Goal: Navigation & Orientation: Find specific page/section

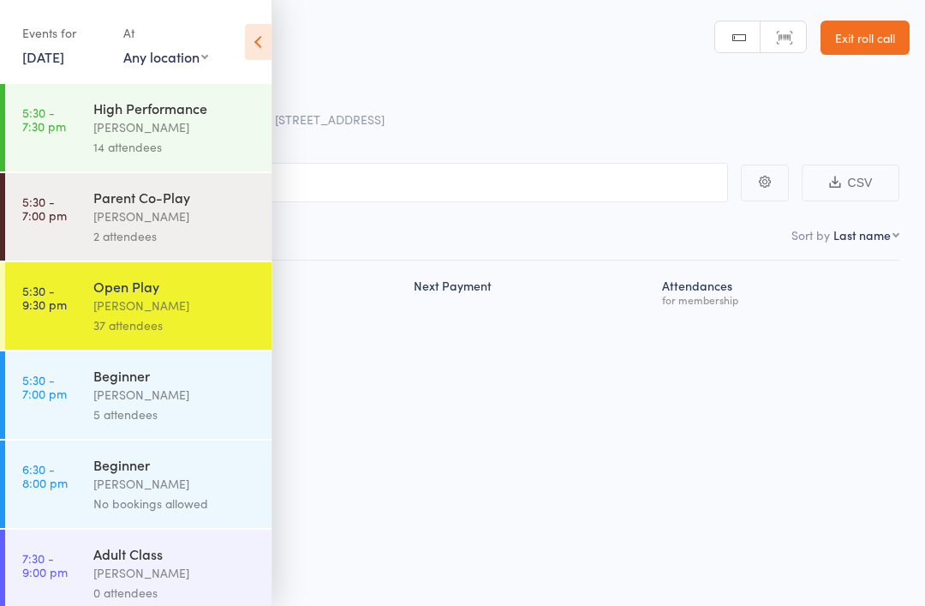
click at [40, 65] on link "[DATE]" at bounding box center [43, 56] width 42 height 19
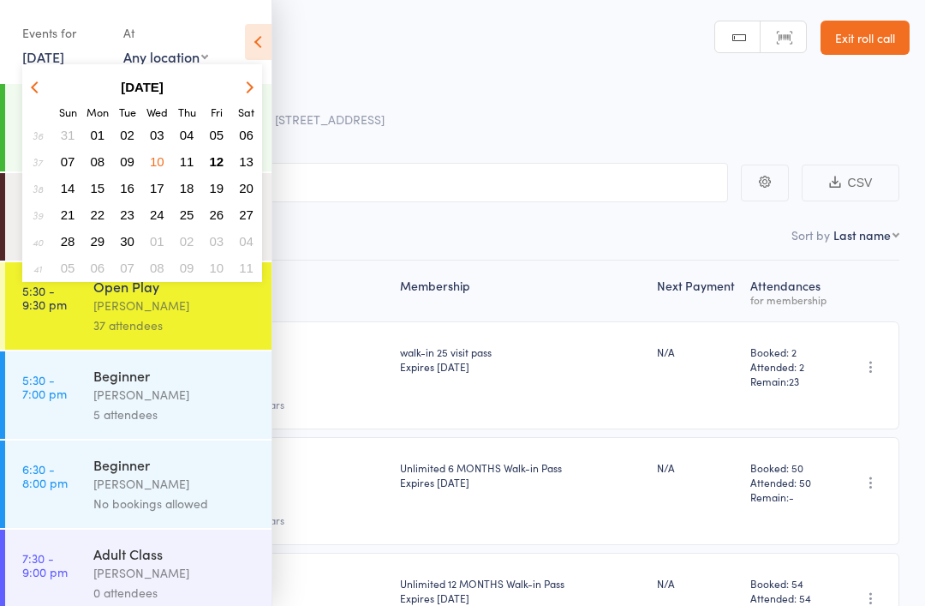
click at [222, 159] on span "12" at bounding box center [217, 161] width 15 height 15
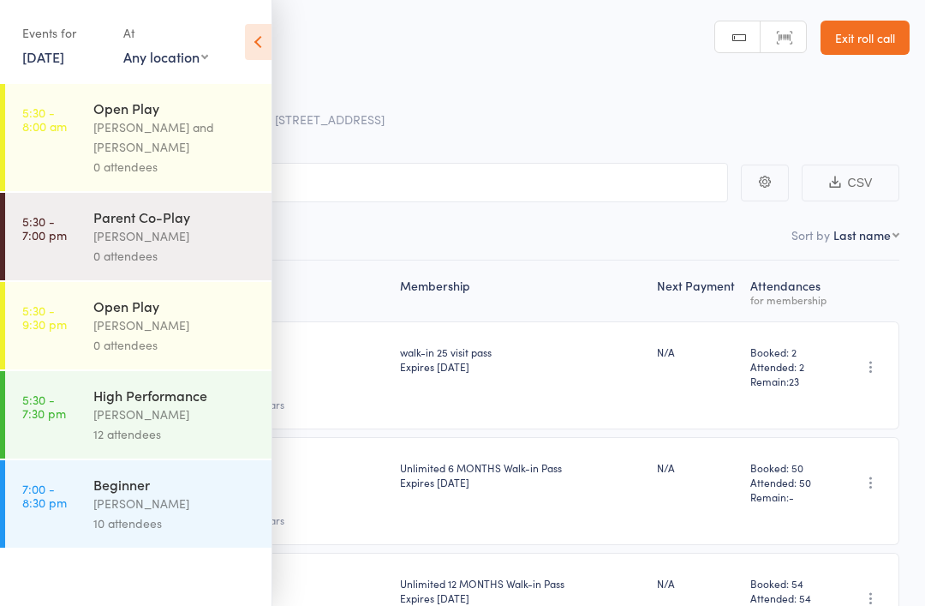
click at [259, 51] on icon at bounding box center [258, 42] width 27 height 36
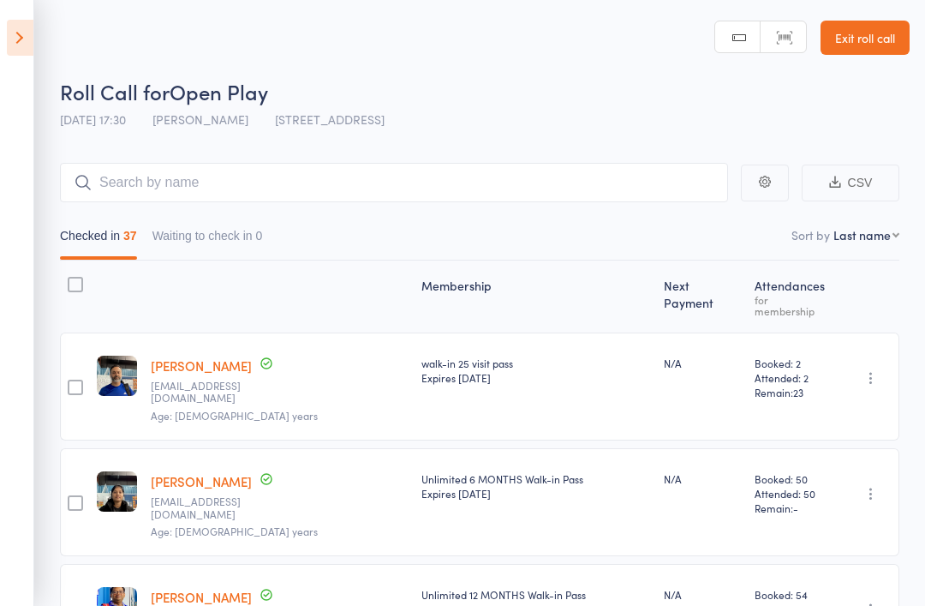
click at [11, 41] on icon at bounding box center [20, 38] width 27 height 36
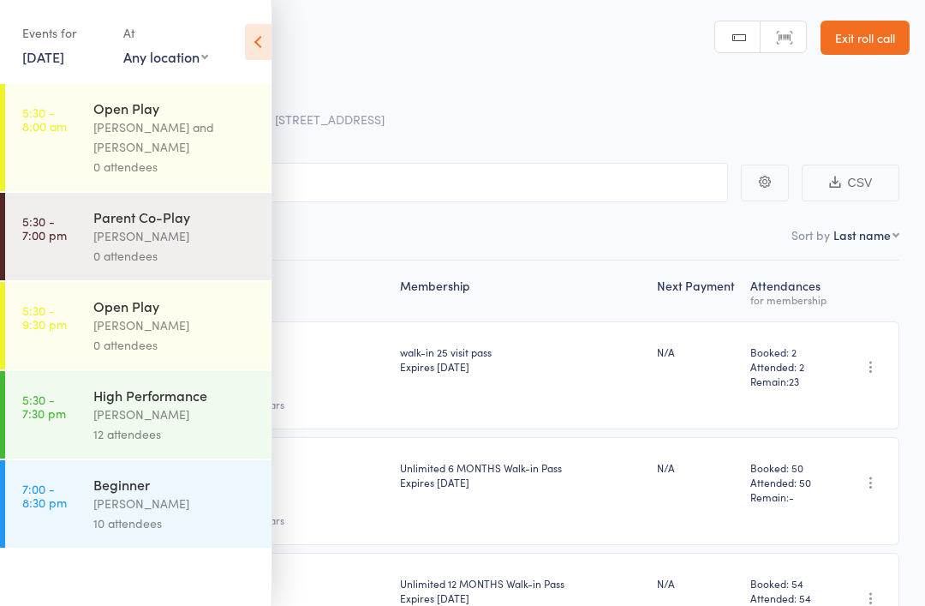
click at [220, 134] on div "[PERSON_NAME] and [PERSON_NAME]" at bounding box center [175, 136] width 164 height 39
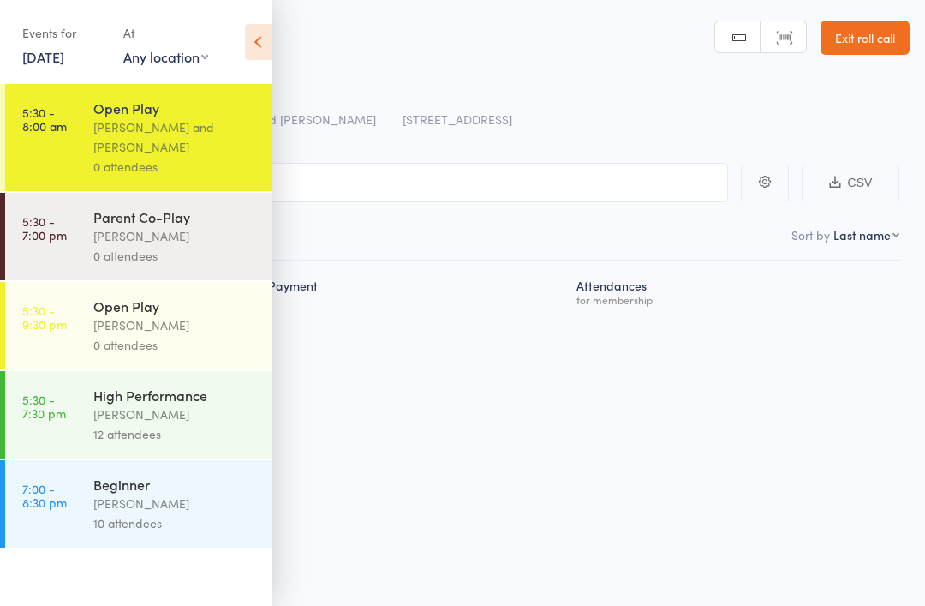
click at [206, 345] on div "0 attendees" at bounding box center [175, 345] width 164 height 20
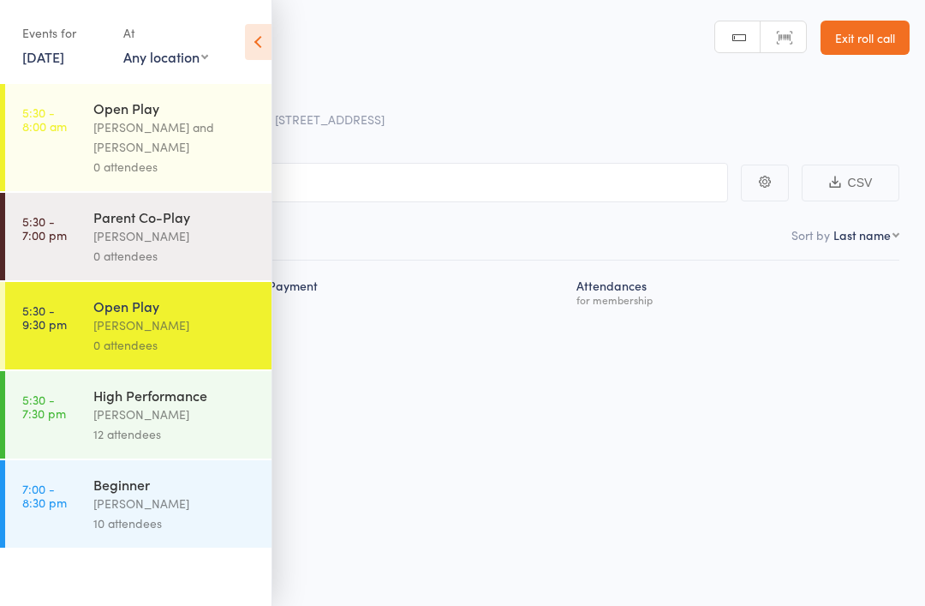
click at [231, 230] on div "[PERSON_NAME]" at bounding box center [175, 236] width 164 height 20
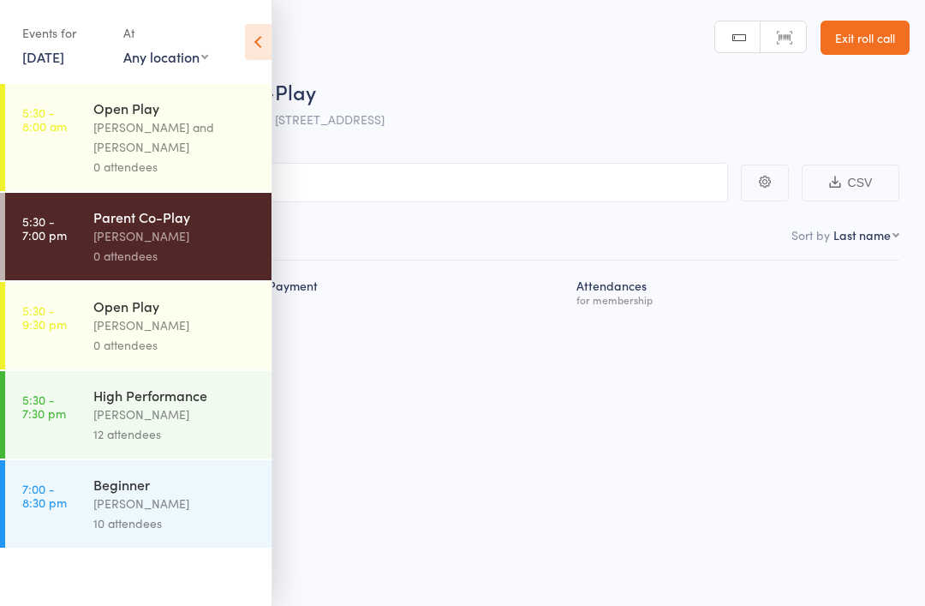
click at [249, 40] on icon at bounding box center [258, 42] width 27 height 36
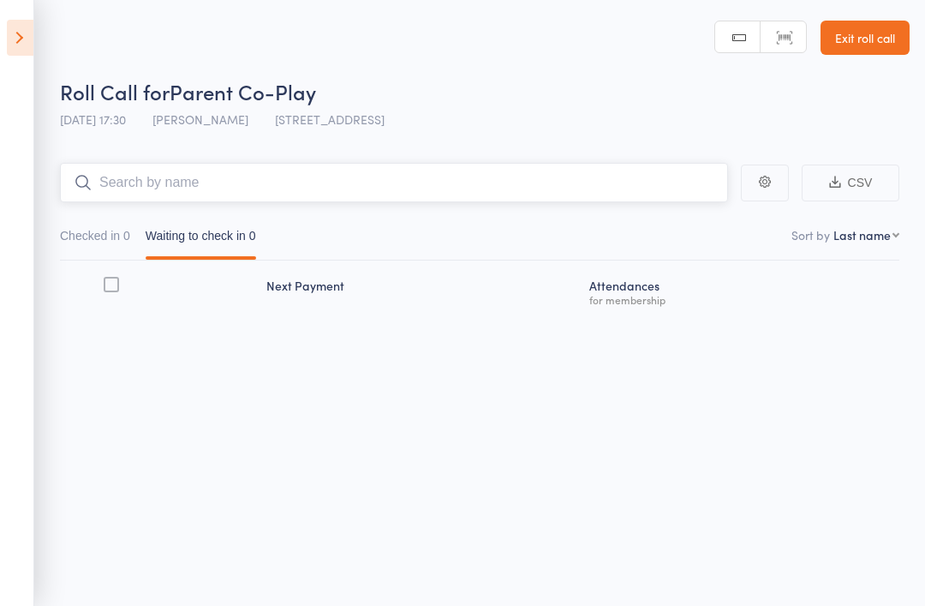
click at [365, 176] on input "search" at bounding box center [394, 182] width 668 height 39
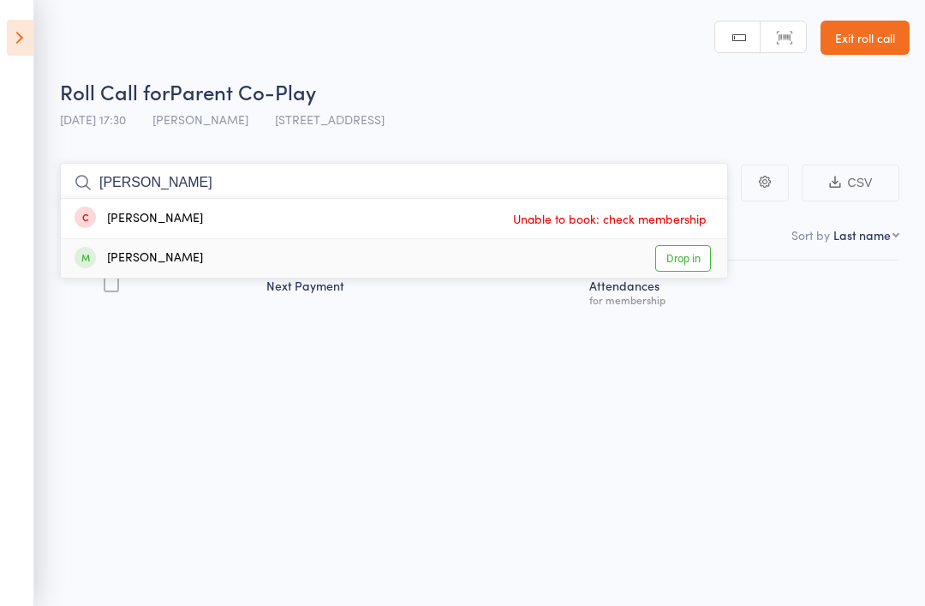
type input "[PERSON_NAME]"
click at [689, 271] on link "Drop in" at bounding box center [683, 258] width 56 height 27
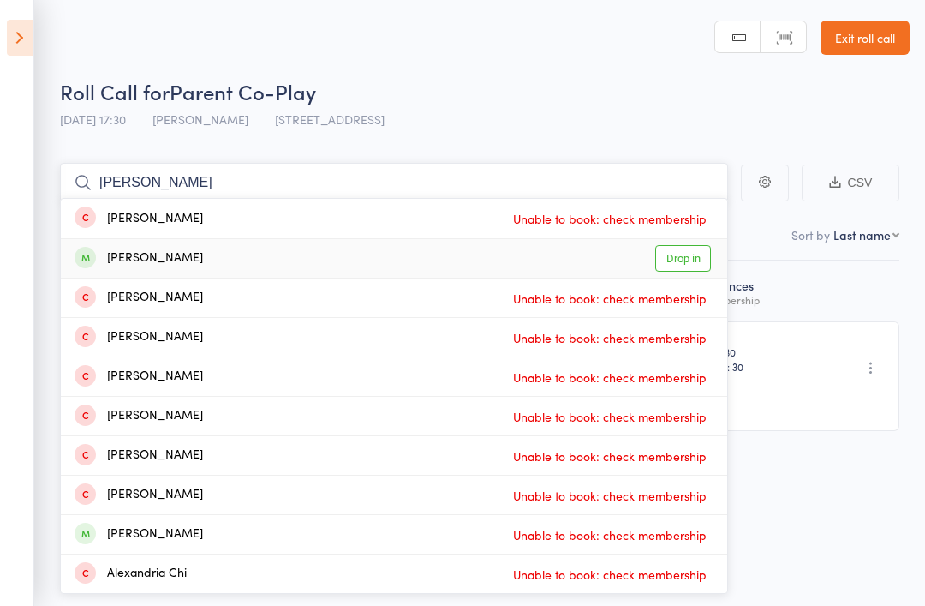
type input "[PERSON_NAME]"
click at [700, 247] on link "Drop in" at bounding box center [683, 258] width 56 height 27
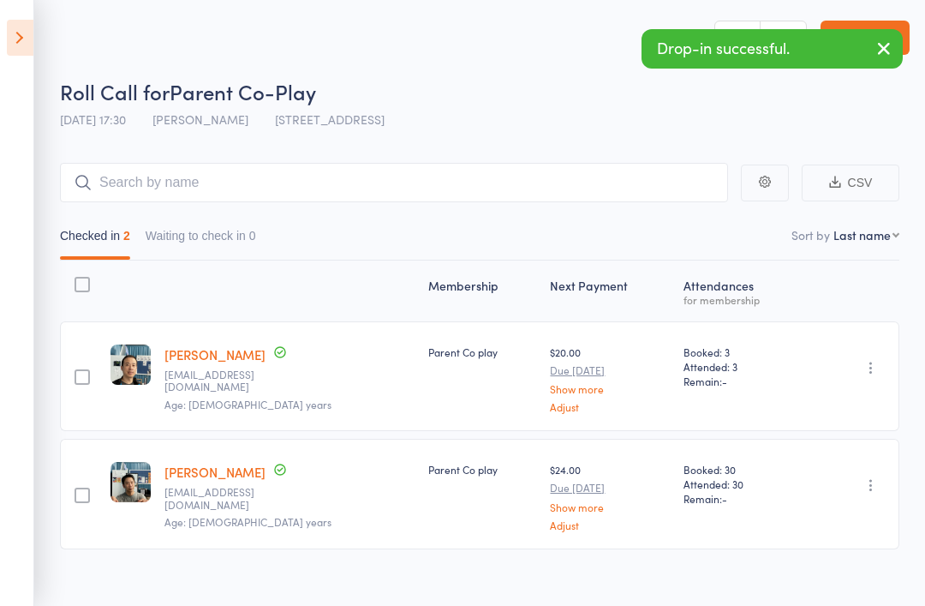
click at [27, 26] on icon at bounding box center [20, 38] width 27 height 36
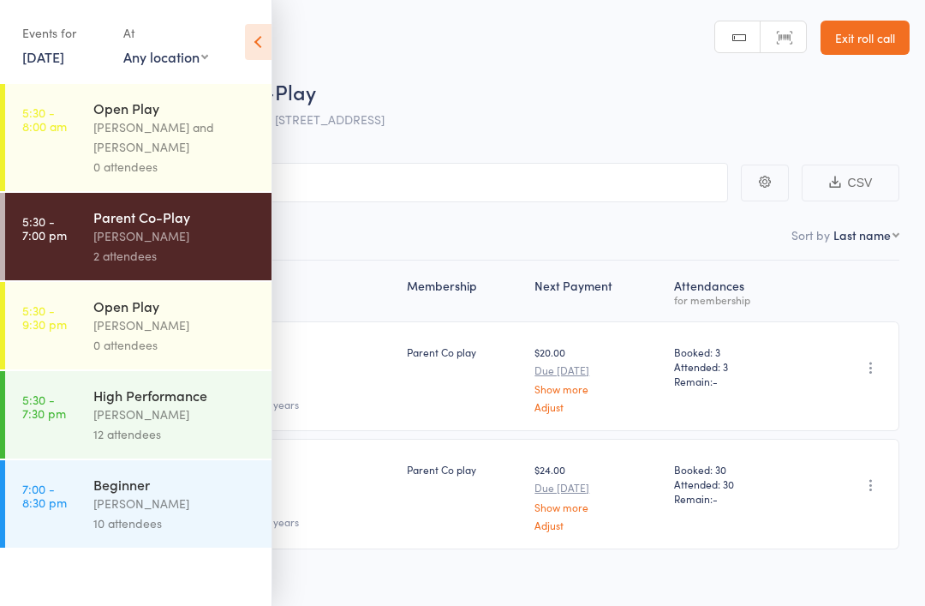
click at [163, 439] on div "12 attendees" at bounding box center [175, 434] width 164 height 20
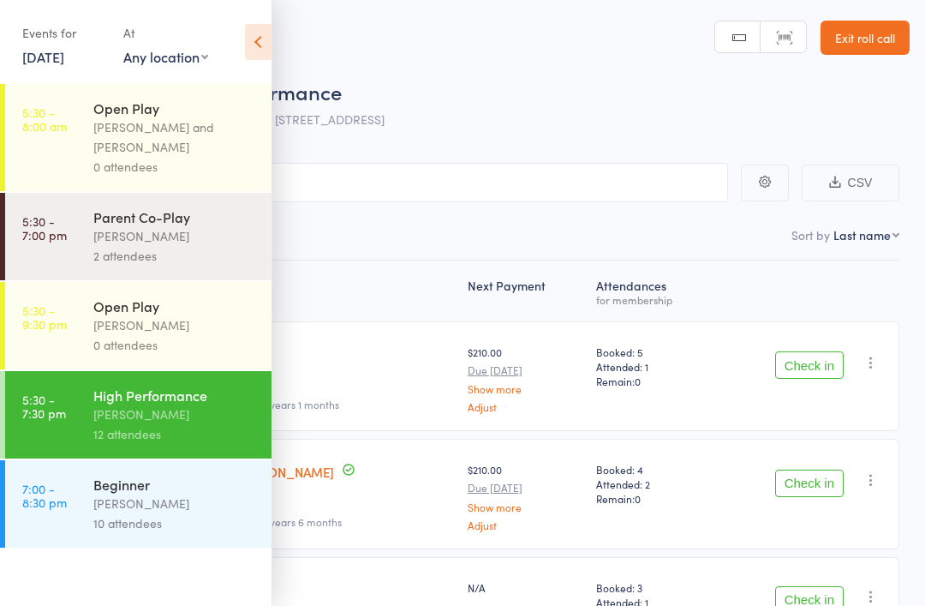
click at [256, 34] on icon at bounding box center [258, 42] width 27 height 36
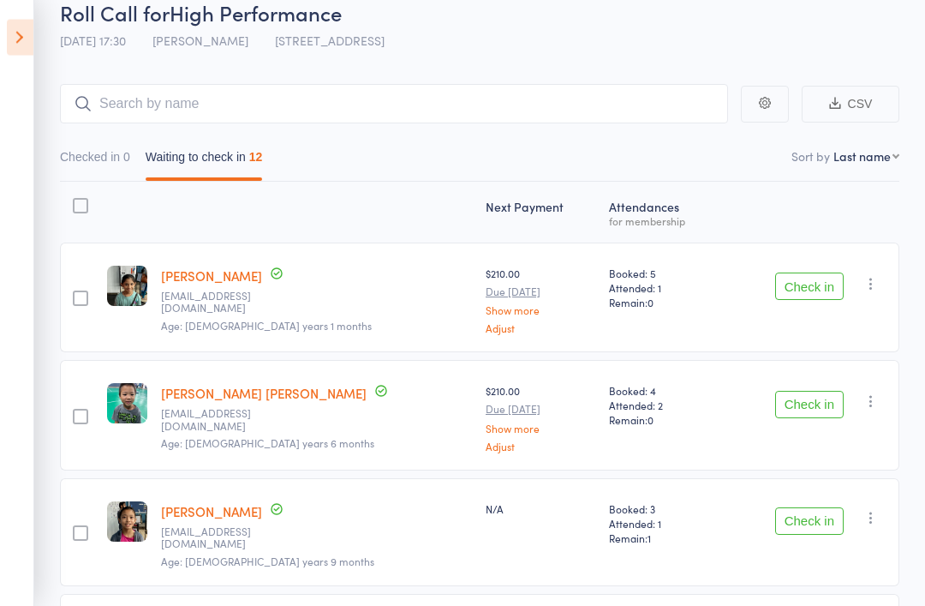
scroll to position [79, 0]
click at [827, 403] on button "Check in" at bounding box center [809, 404] width 69 height 27
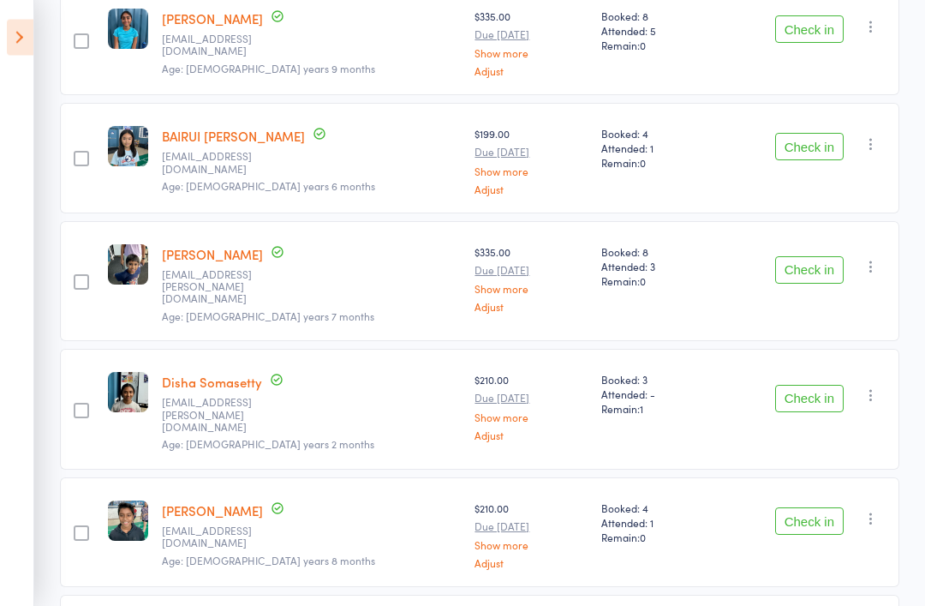
scroll to position [1009, 0]
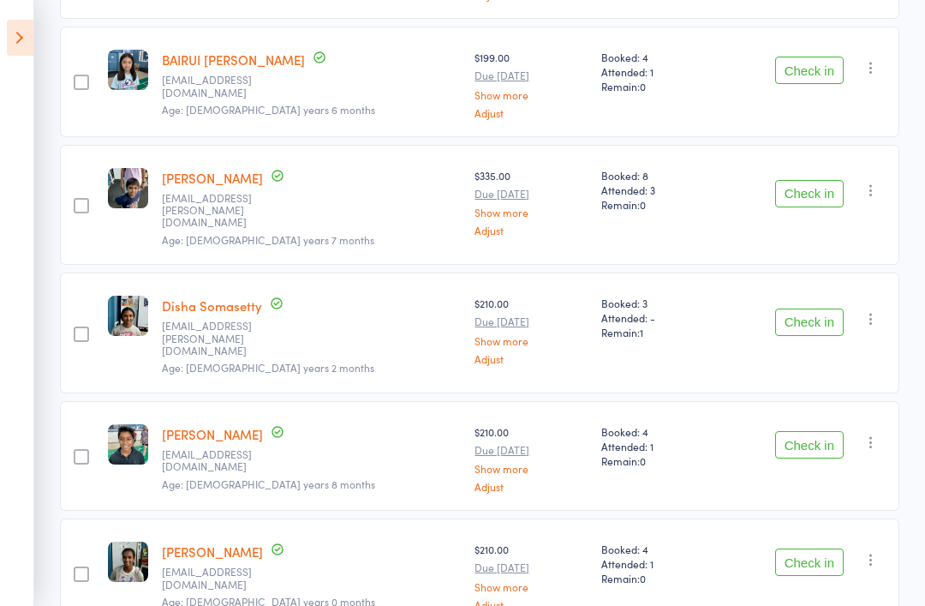
click at [815, 57] on button "Check in" at bounding box center [809, 70] width 69 height 27
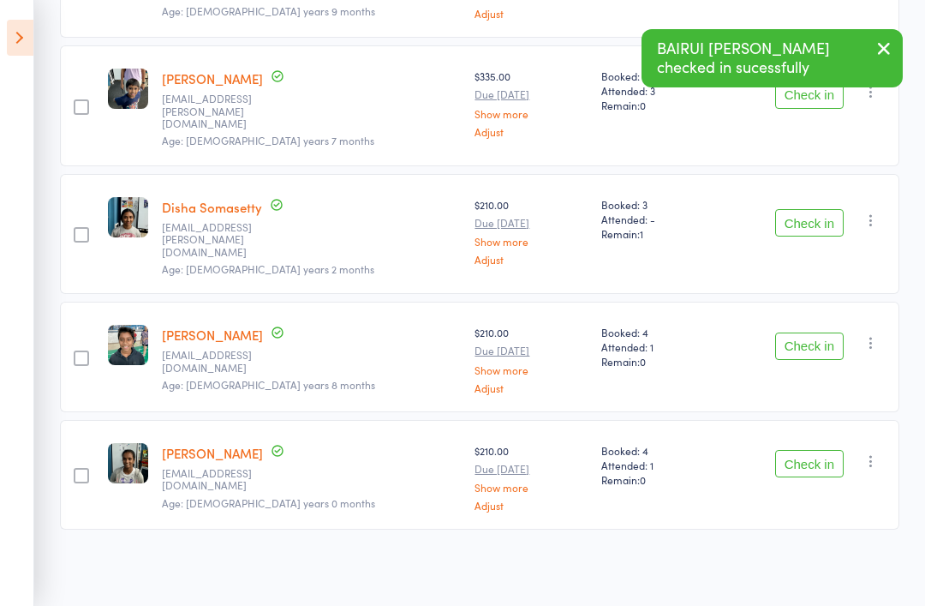
scroll to position [892, 0]
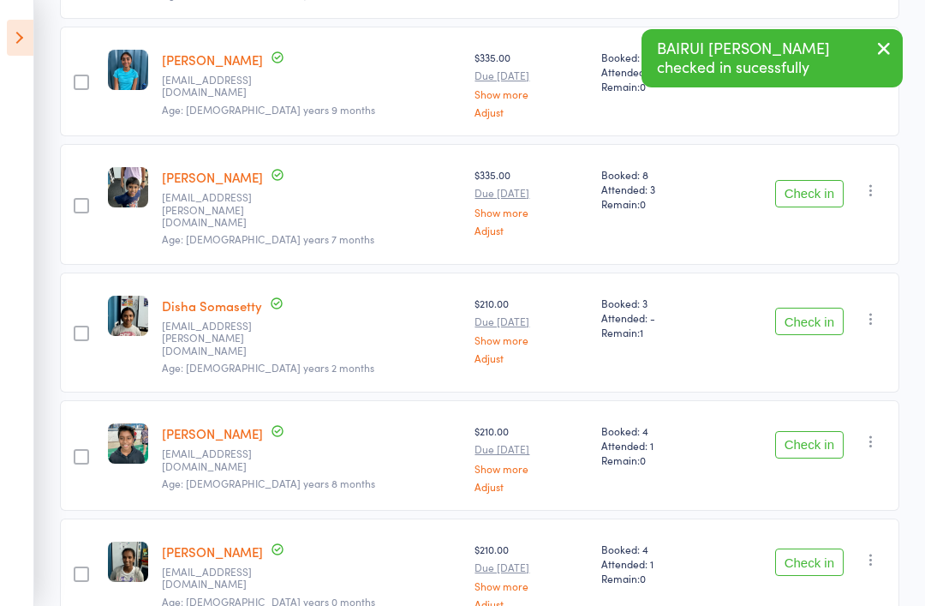
click at [829, 548] on button "Check in" at bounding box center [809, 561] width 69 height 27
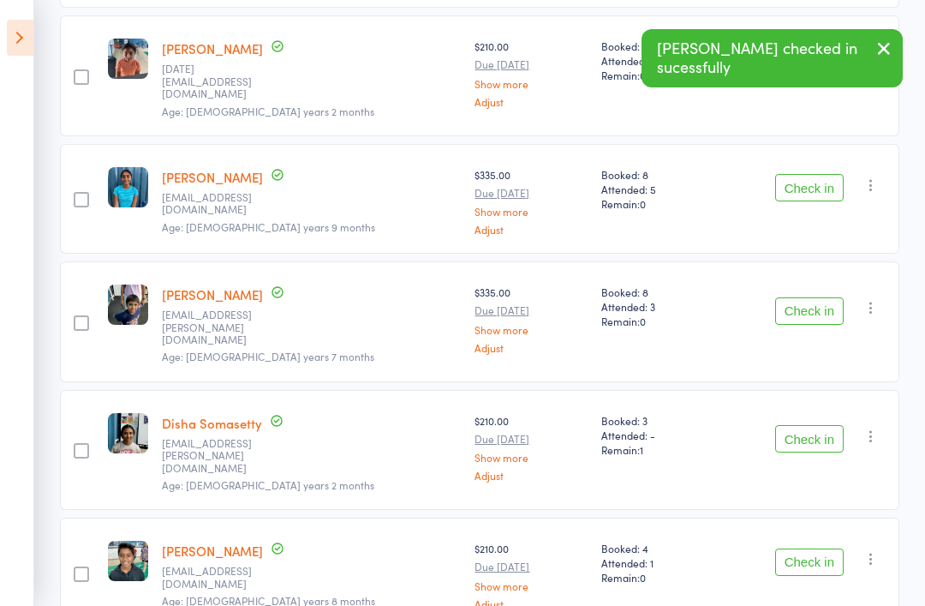
click at [808, 548] on button "Check in" at bounding box center [809, 561] width 69 height 27
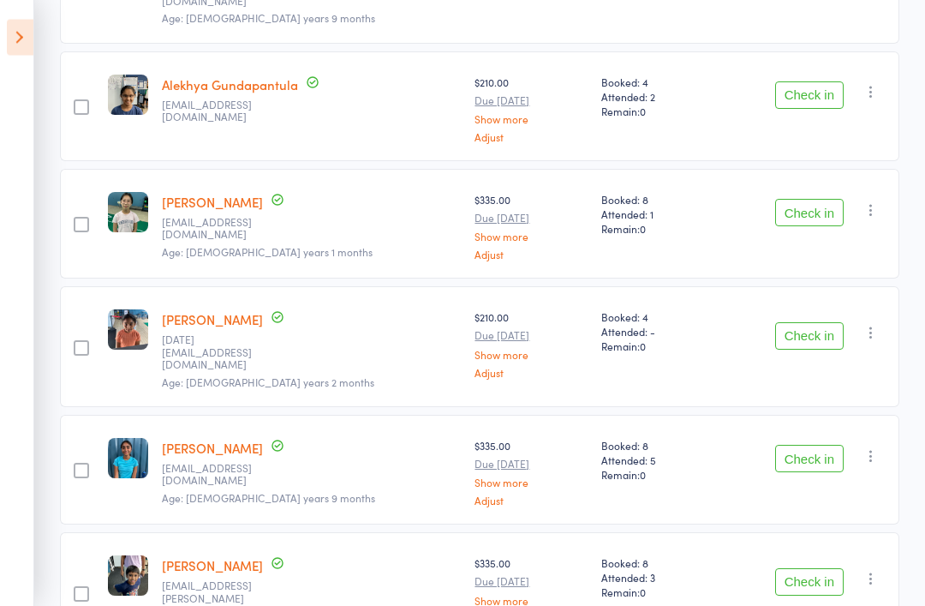
scroll to position [504, 0]
click at [829, 322] on button "Check in" at bounding box center [809, 335] width 69 height 27
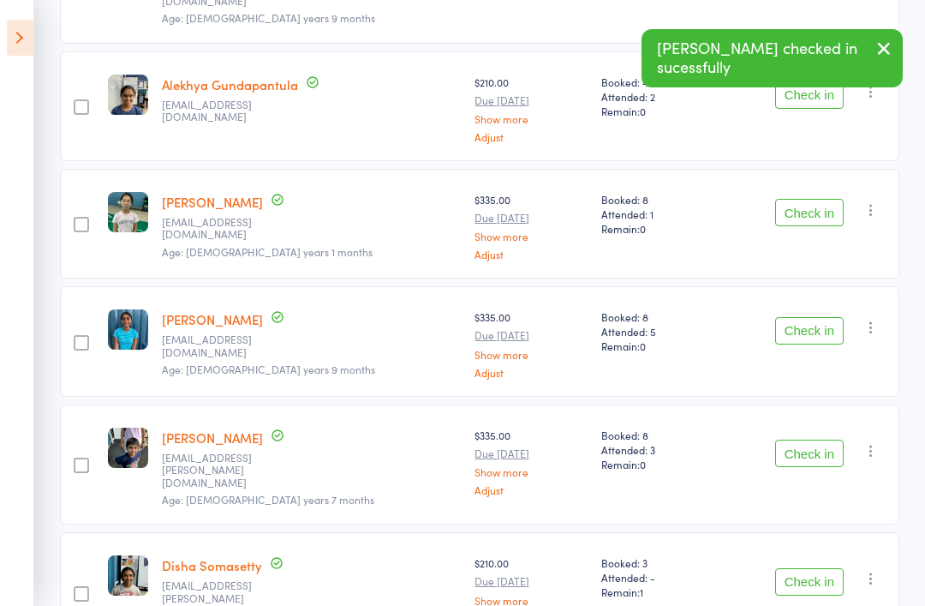
click at [798, 215] on button "Check in" at bounding box center [809, 212] width 69 height 27
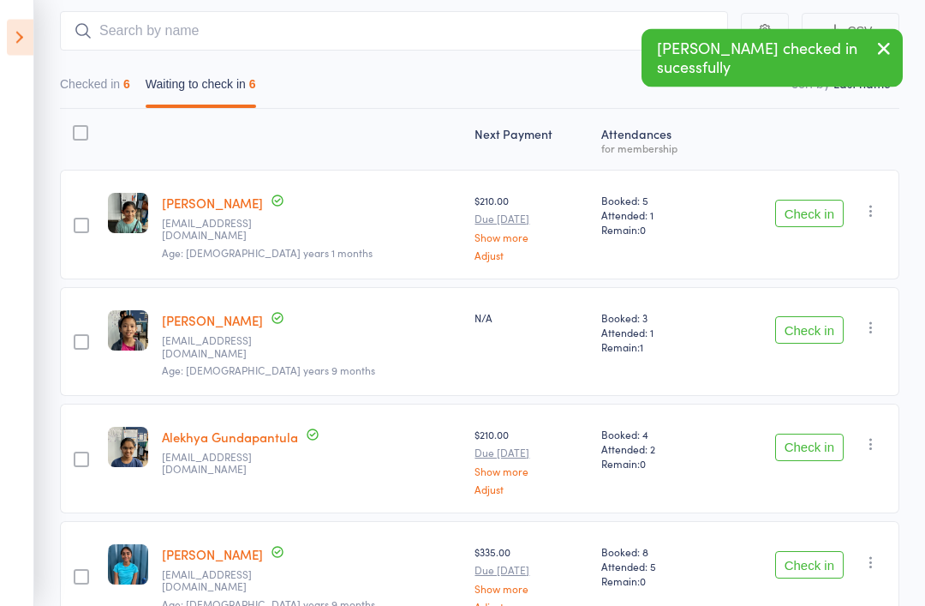
scroll to position [142, 0]
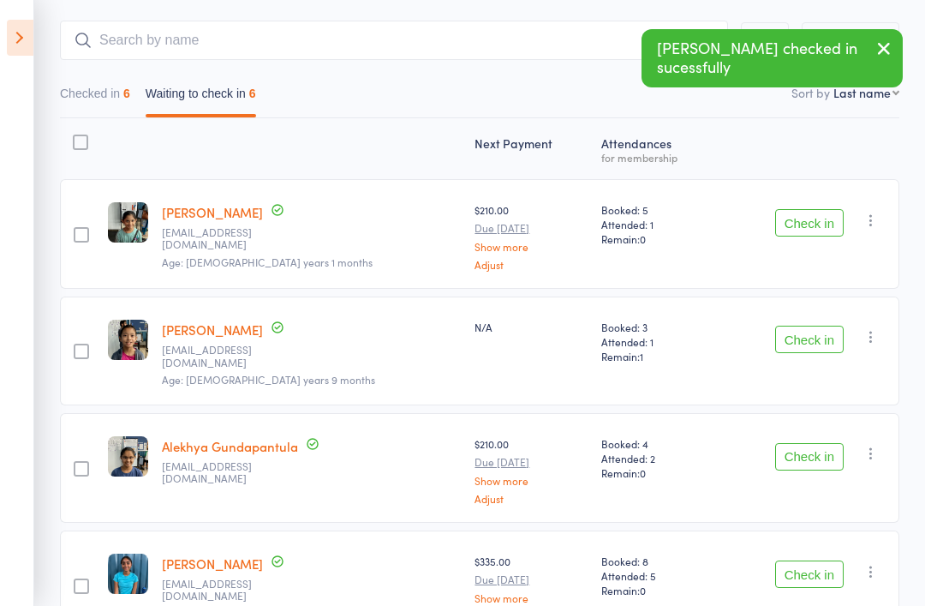
click at [829, 343] on button "Check in" at bounding box center [809, 339] width 69 height 27
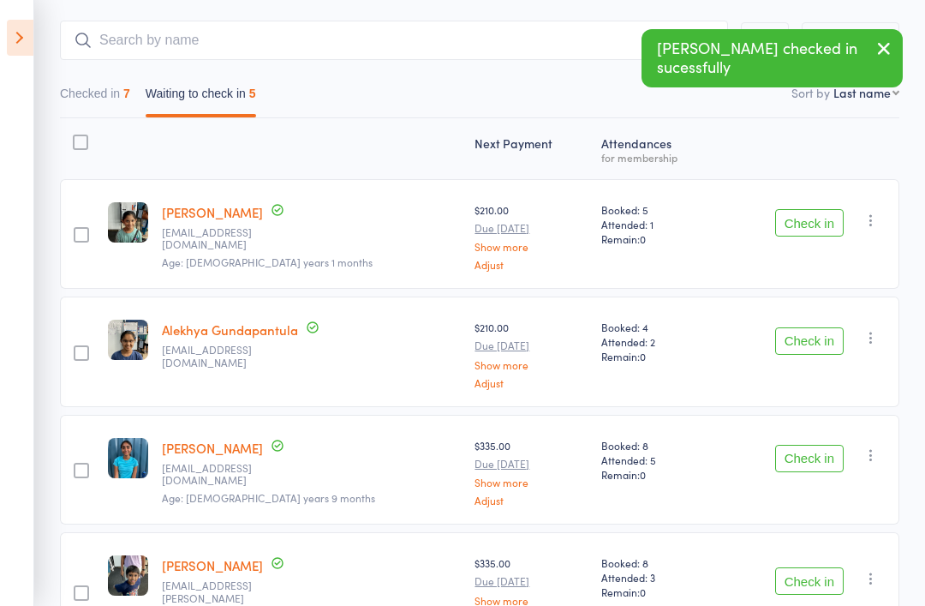
click at [836, 225] on button "Check in" at bounding box center [809, 222] width 69 height 27
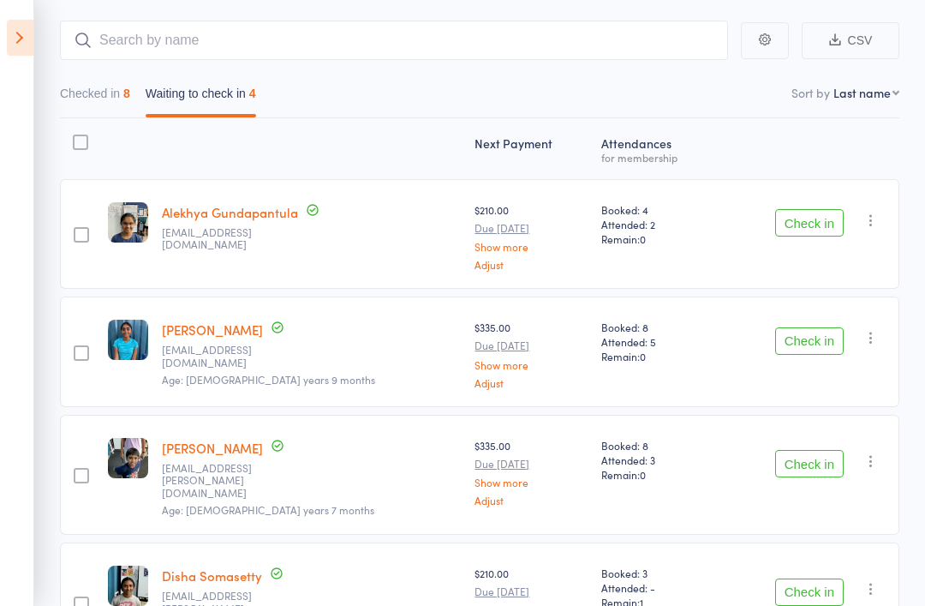
click at [801, 224] on button "Check in" at bounding box center [809, 222] width 69 height 27
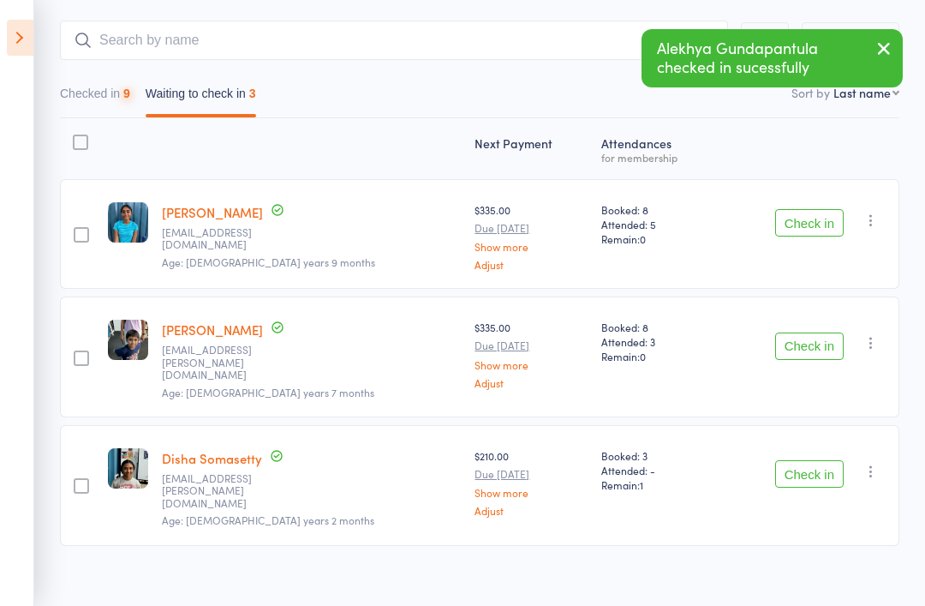
scroll to position [84, 0]
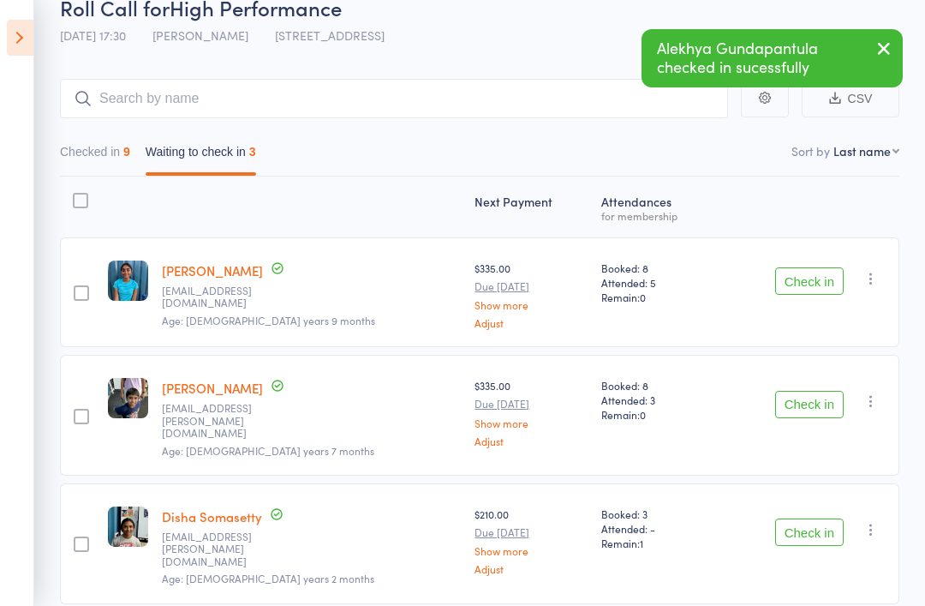
click at [17, 27] on icon at bounding box center [20, 38] width 27 height 36
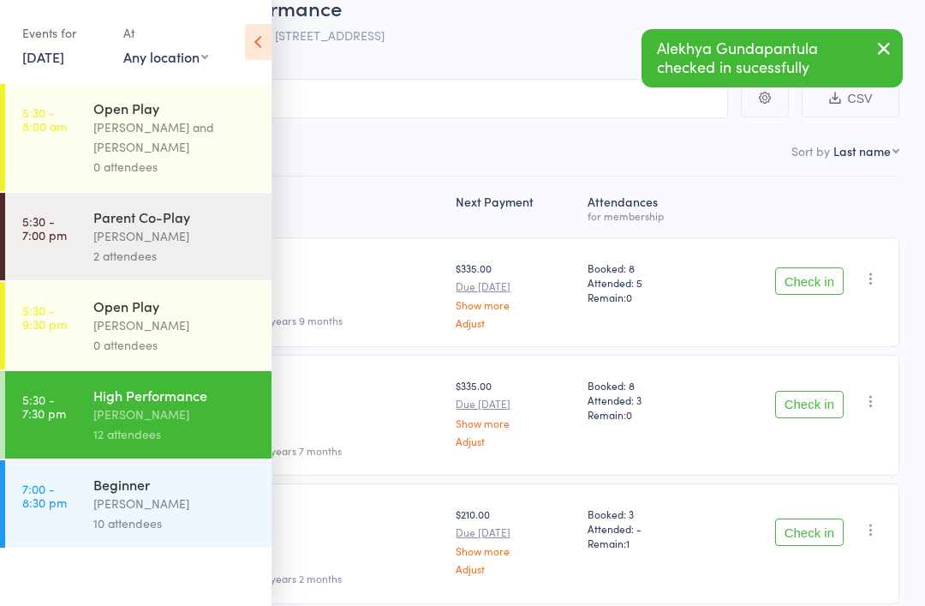
click at [189, 492] on div "Beginner" at bounding box center [175, 484] width 164 height 19
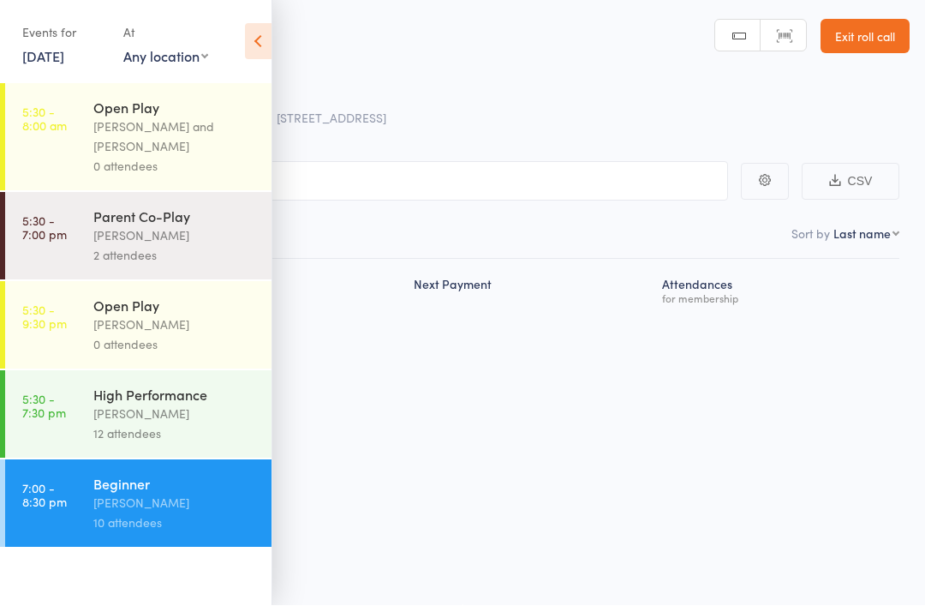
scroll to position [12, 0]
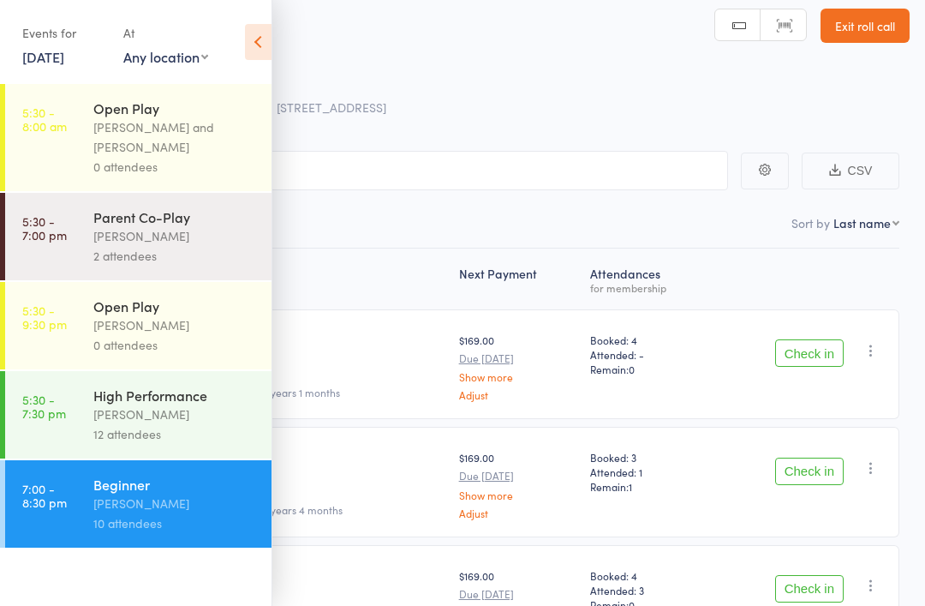
click at [262, 32] on icon at bounding box center [258, 42] width 27 height 36
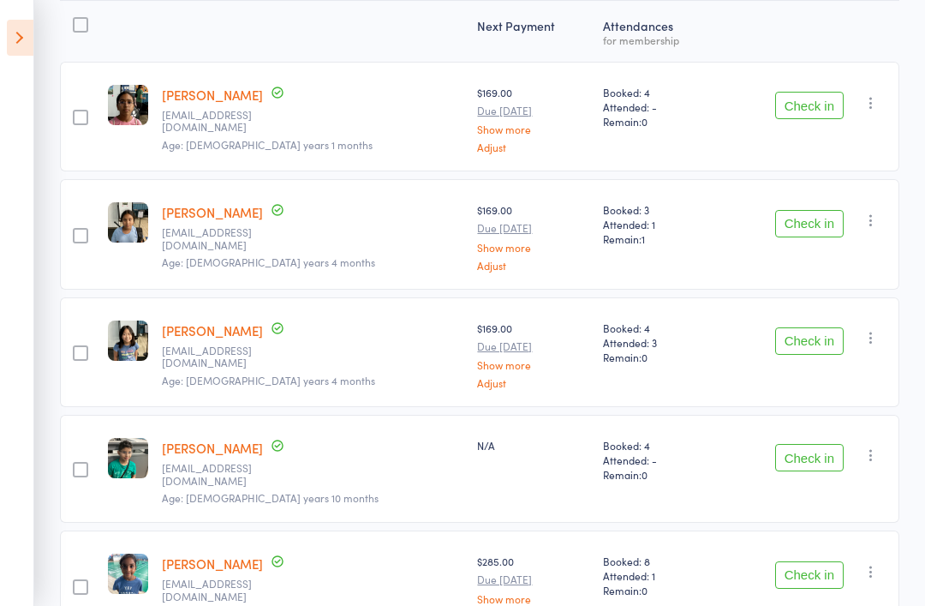
scroll to position [0, 0]
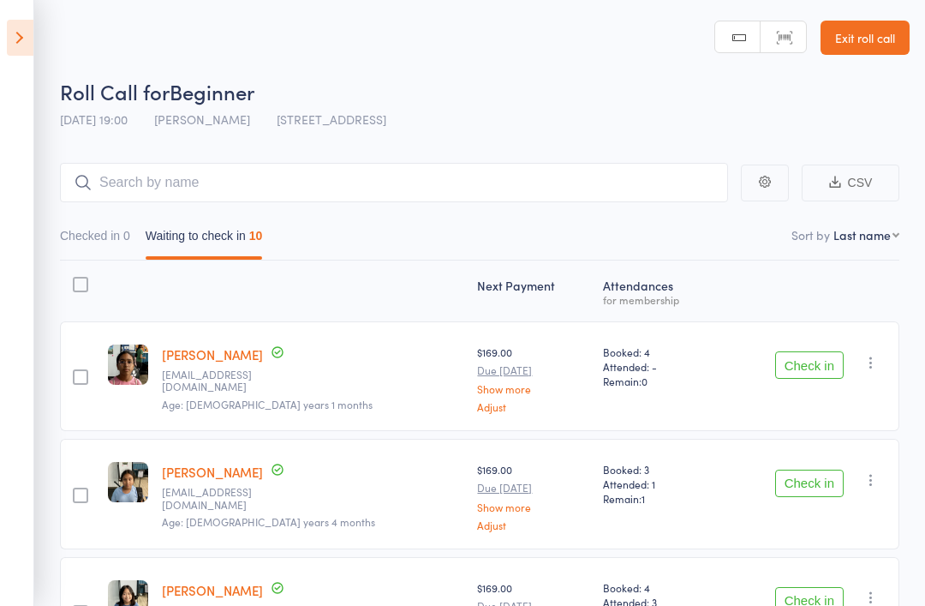
click at [15, 36] on icon at bounding box center [20, 38] width 27 height 36
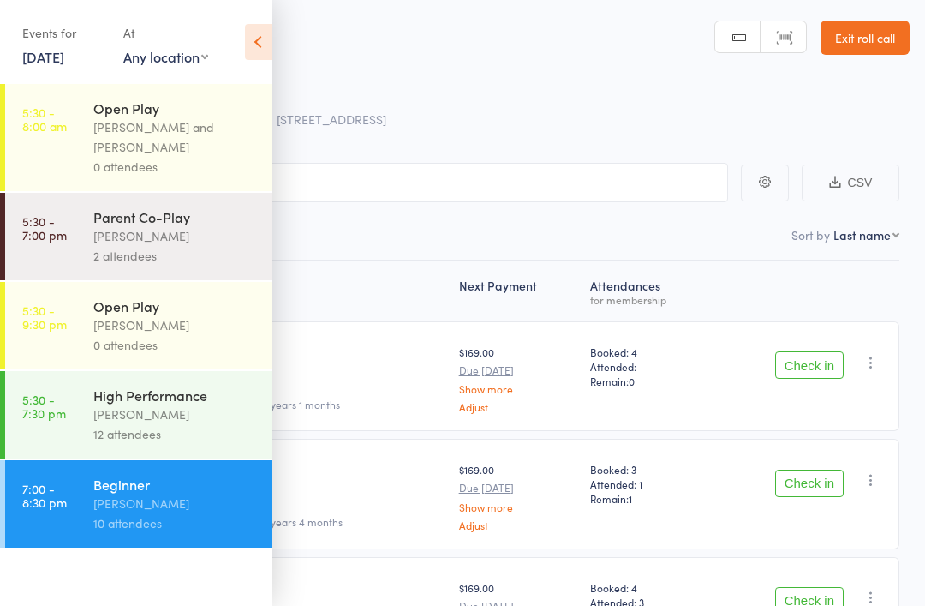
click at [877, 41] on link "Exit roll call" at bounding box center [865, 38] width 89 height 34
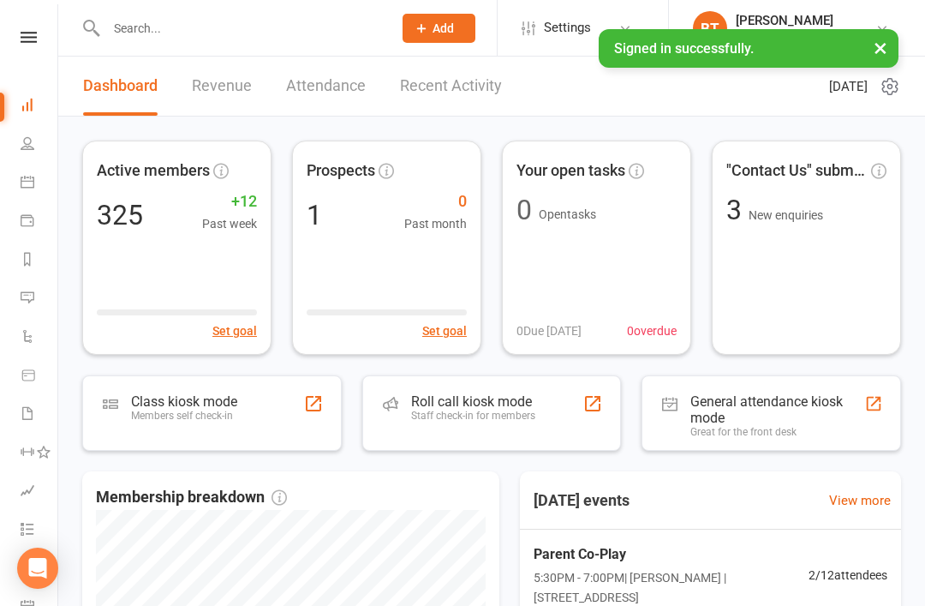
click at [36, 42] on icon at bounding box center [29, 37] width 16 height 11
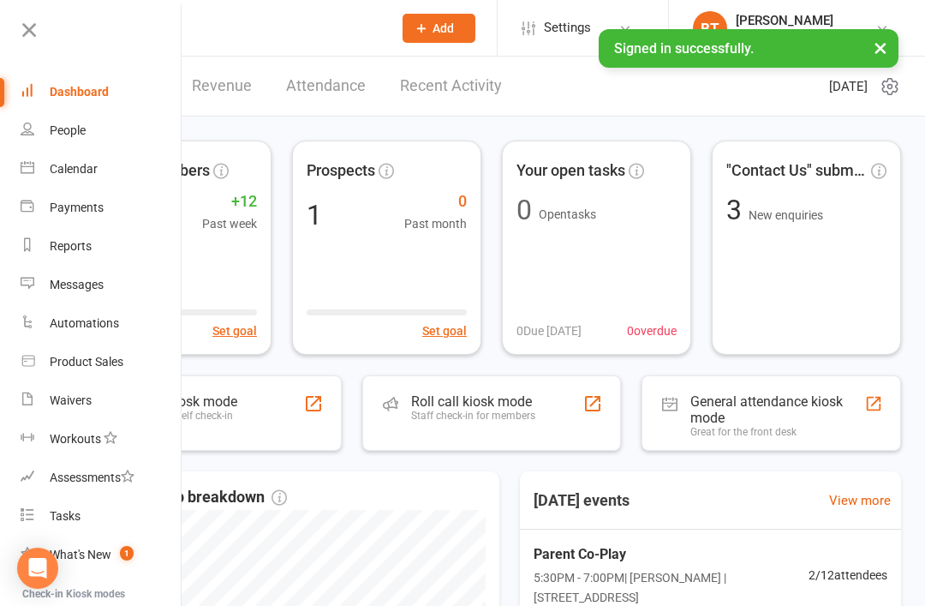
click at [81, 90] on div "Dashboard" at bounding box center [79, 92] width 59 height 14
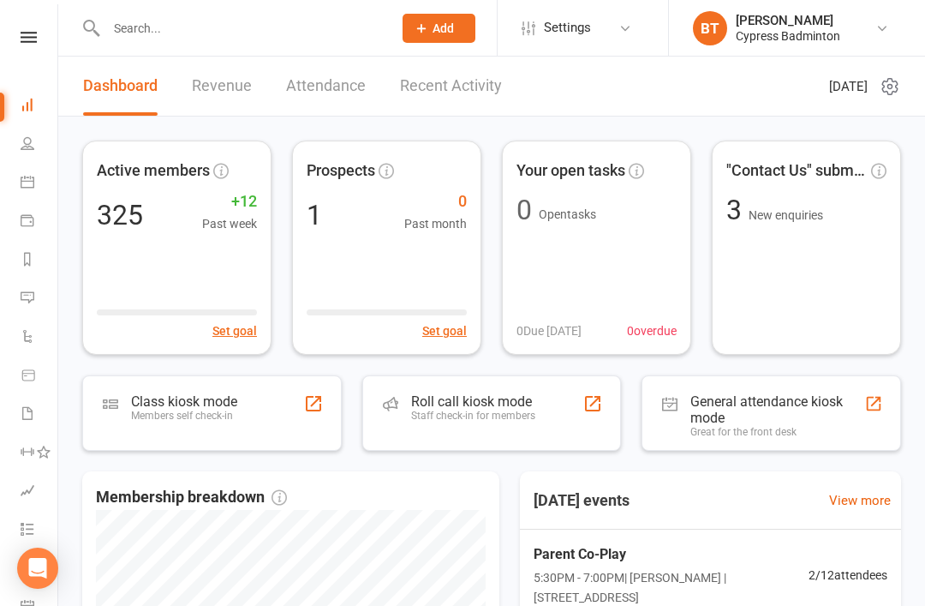
click at [448, 87] on link "Recent Activity" at bounding box center [451, 86] width 102 height 59
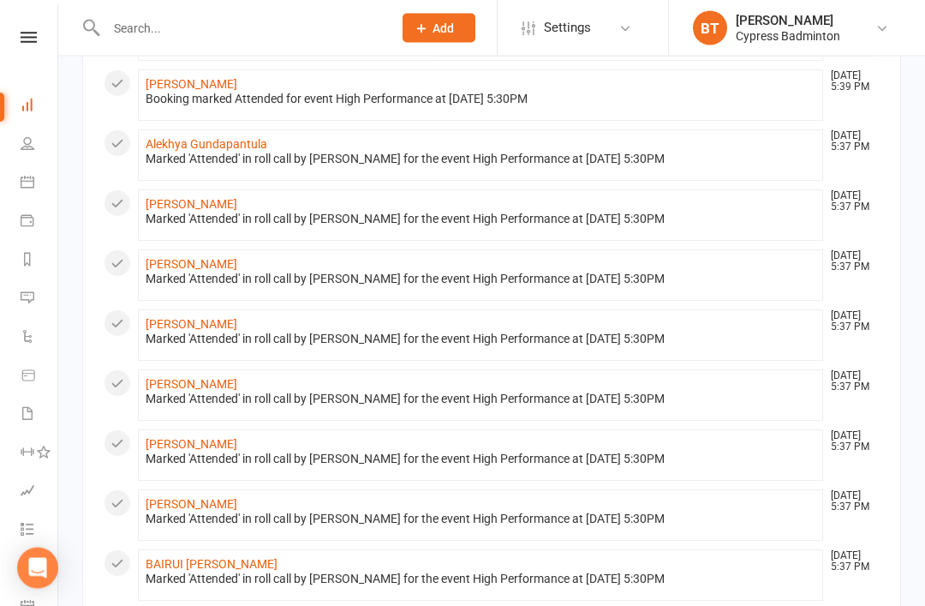
scroll to position [951, 0]
click at [1, 27] on nav "Clubworx Dashboard People Calendar Payments Reports Messages Automations Produc…" at bounding box center [29, 307] width 58 height 606
click at [35, 24] on nav "Clubworx Dashboard People Calendar Payments Reports Messages Automations Produc…" at bounding box center [29, 307] width 58 height 606
click at [31, 41] on icon at bounding box center [29, 37] width 16 height 11
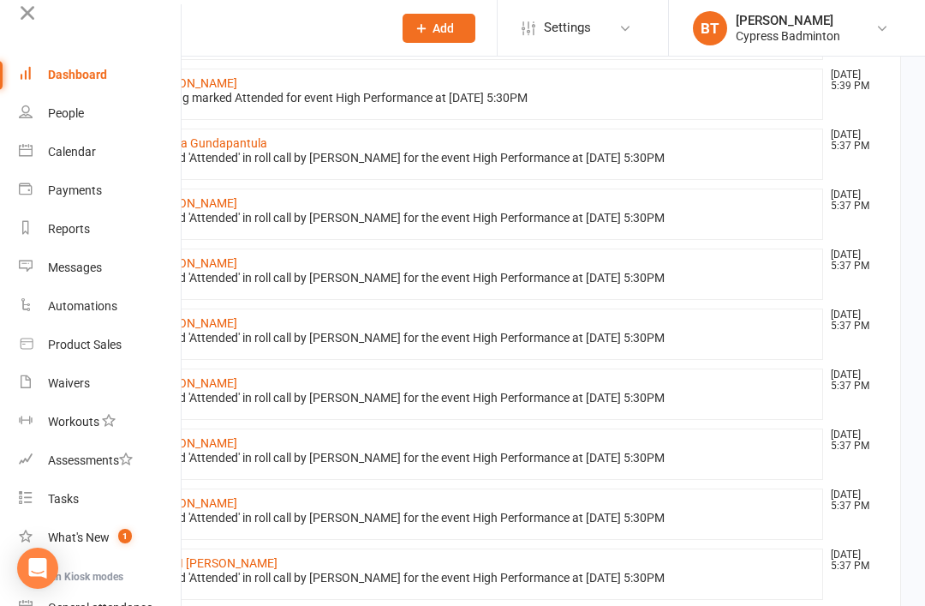
scroll to position [18, 2]
click at [106, 389] on link "Waivers" at bounding box center [100, 382] width 162 height 39
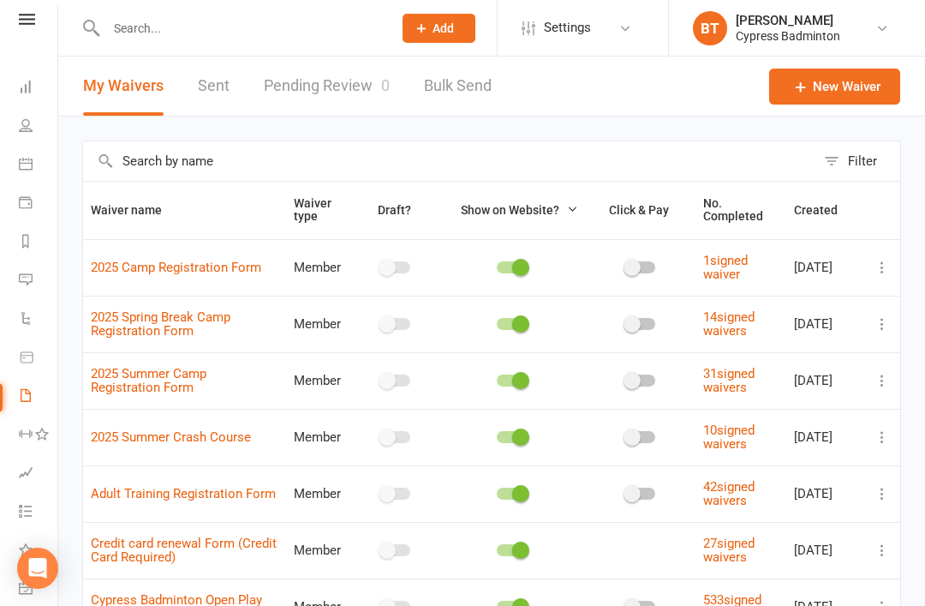
click at [345, 105] on link "Pending Review 0" at bounding box center [327, 86] width 126 height 59
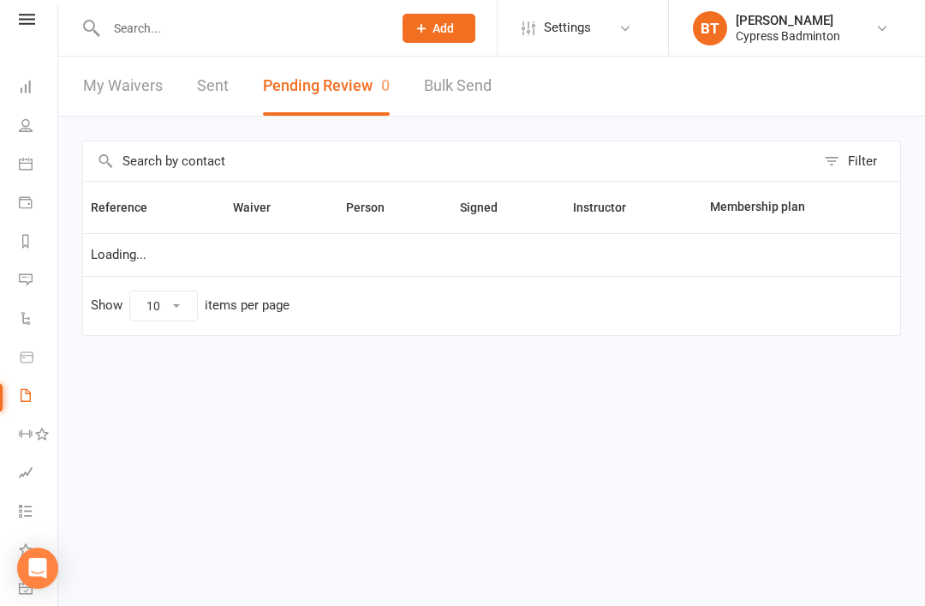
select select "50"
click at [36, 238] on link "Reports" at bounding box center [38, 243] width 39 height 39
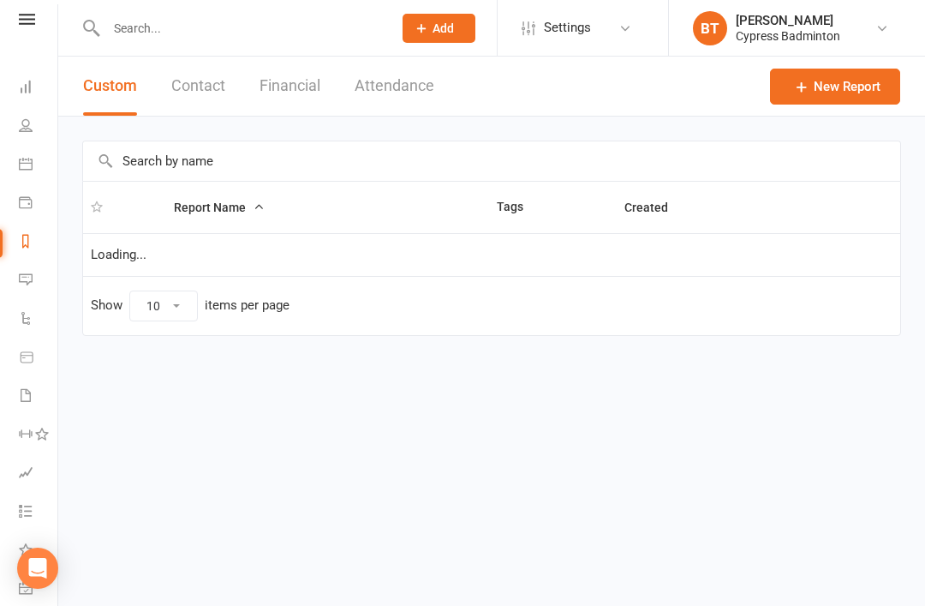
click at [307, 91] on button "Financial" at bounding box center [290, 86] width 61 height 59
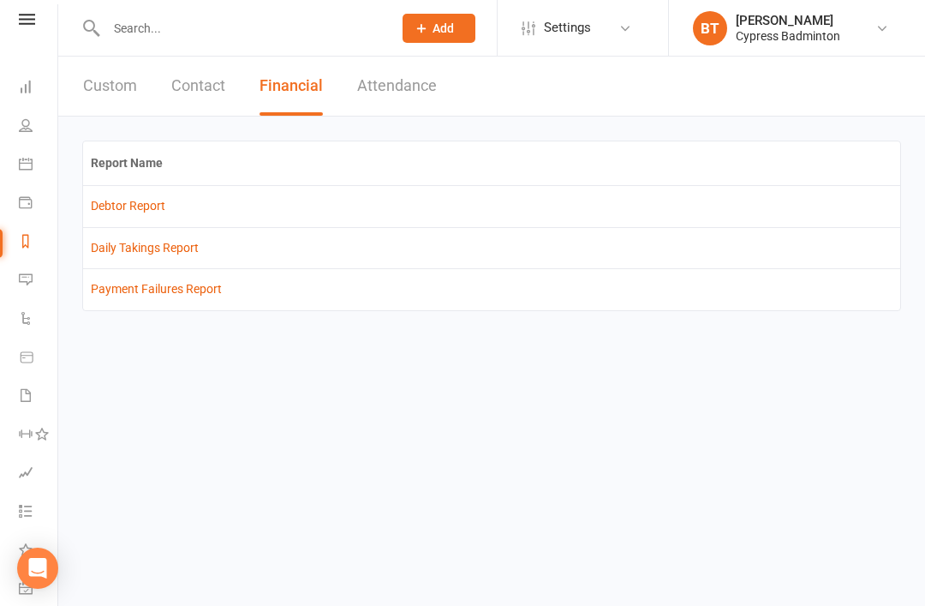
click at [126, 208] on link "Debtor Report" at bounding box center [128, 206] width 75 height 14
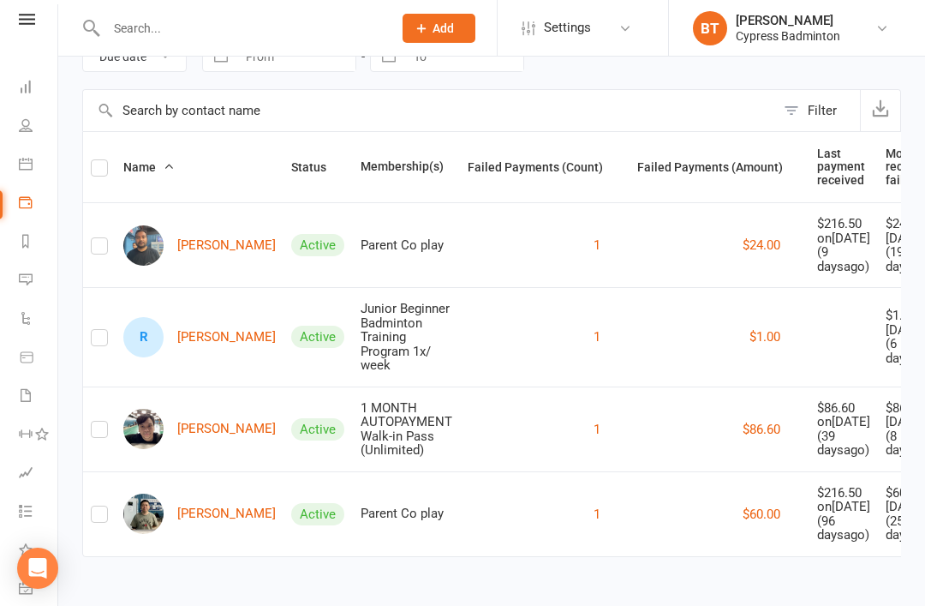
scroll to position [221, 0]
click at [34, 92] on link "Dashboard" at bounding box center [38, 88] width 39 height 39
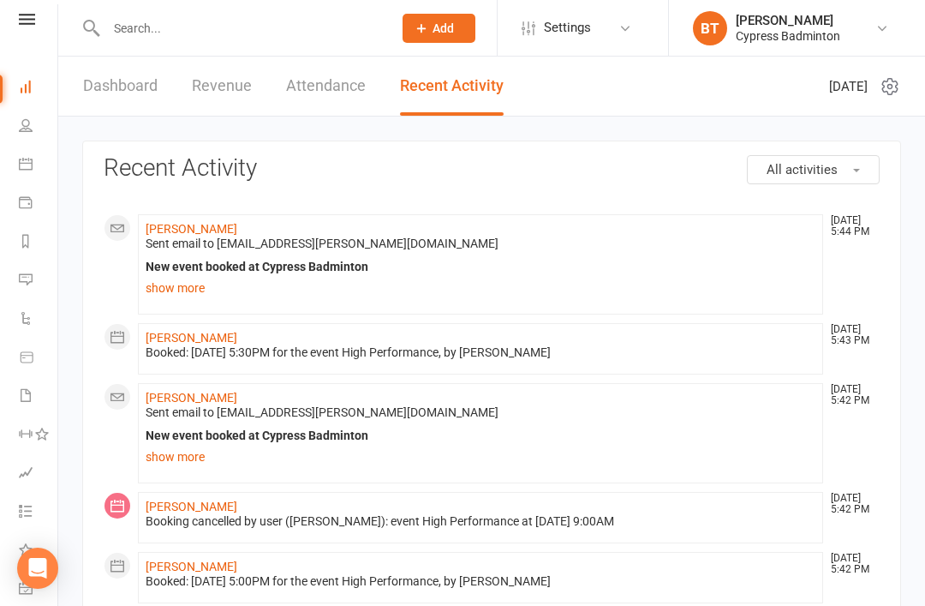
click at [462, 85] on link "Recent Activity" at bounding box center [452, 86] width 104 height 59
